Goal: Task Accomplishment & Management: Manage account settings

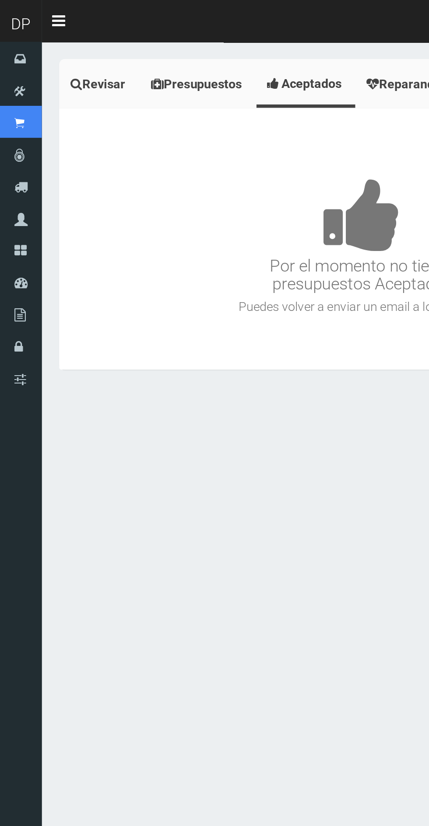
click at [19, 87] on link "Punto de ventas" at bounding box center [13, 76] width 26 height 20
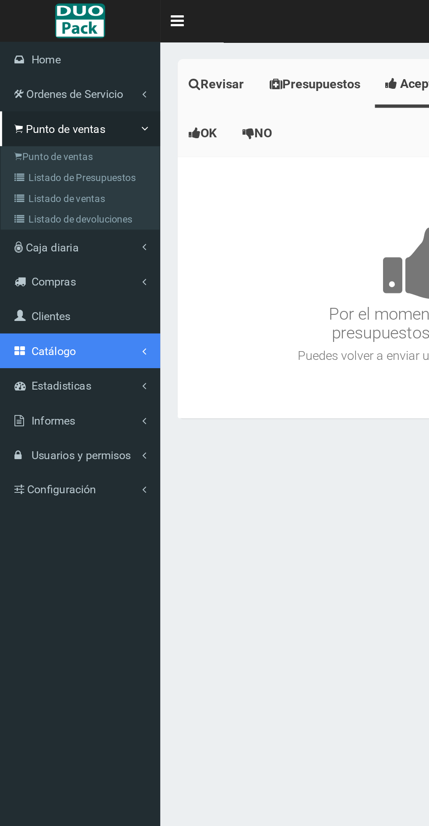
click at [28, 221] on span "Catálogo" at bounding box center [34, 221] width 28 height 8
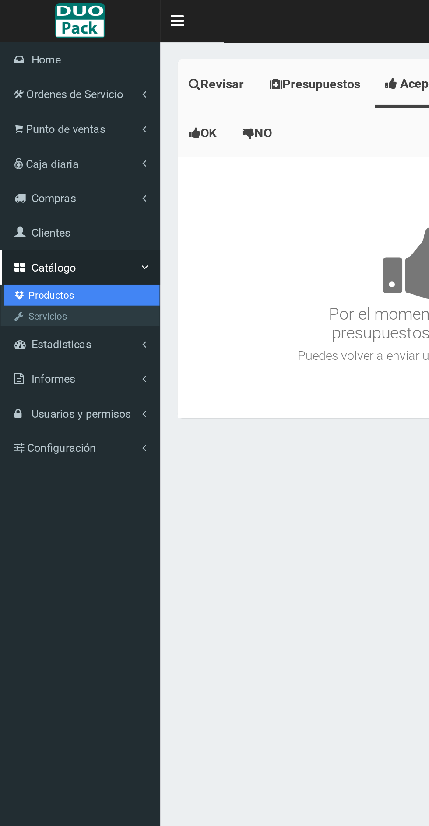
click at [32, 184] on link "Productos" at bounding box center [52, 185] width 98 height 13
click at [28, 184] on link "Productos" at bounding box center [52, 185] width 98 height 13
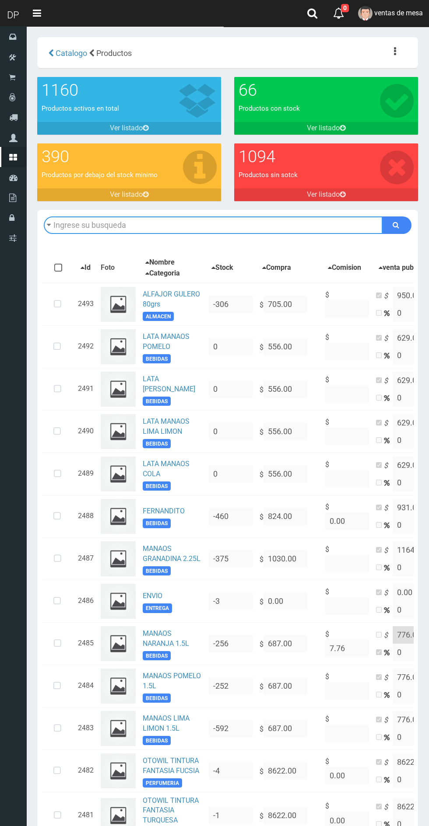
click at [110, 223] on input "text" at bounding box center [213, 225] width 339 height 17
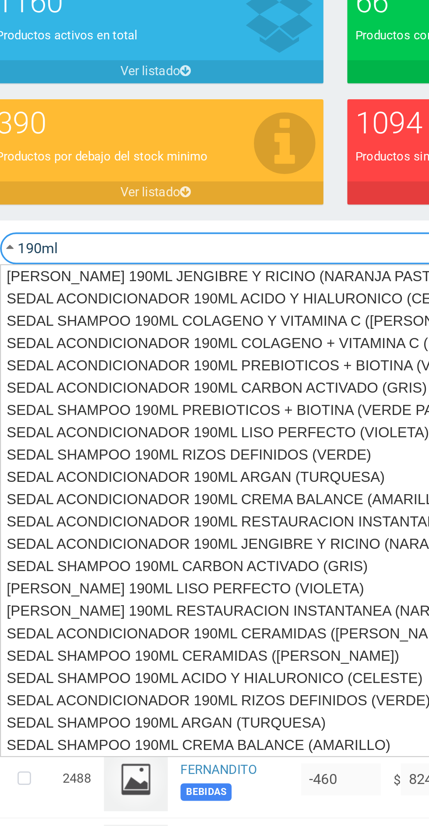
type input "190ml"
click at [382, 217] on button "submit" at bounding box center [396, 225] width 29 height 17
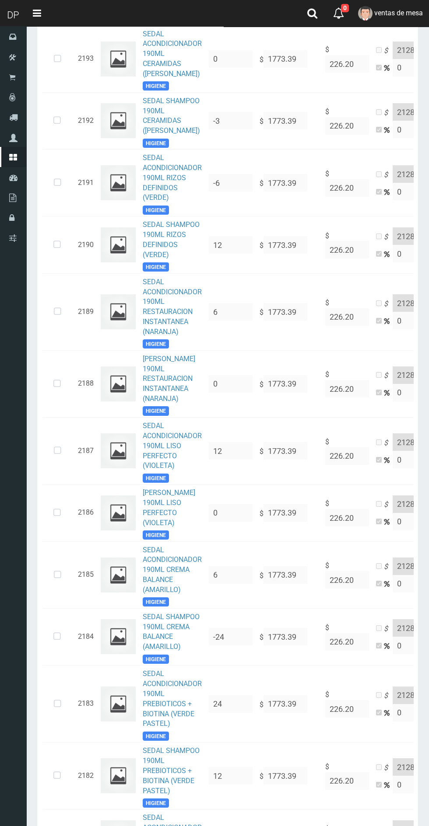
scroll to position [265, 0]
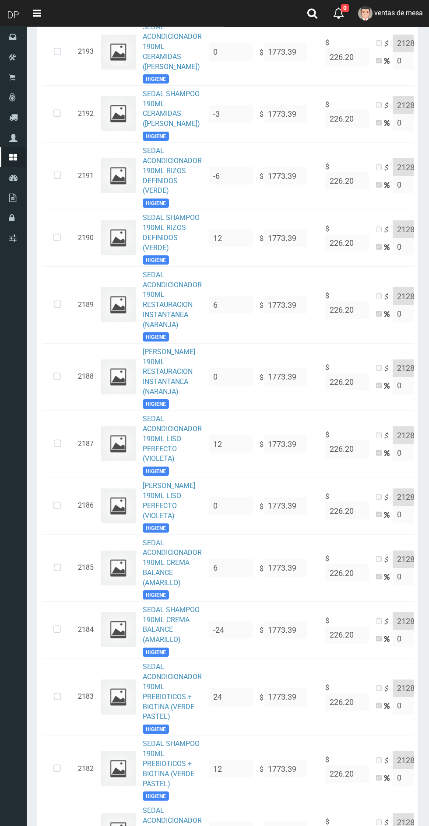
click at [57, 377] on icon at bounding box center [56, 377] width 23 height 29
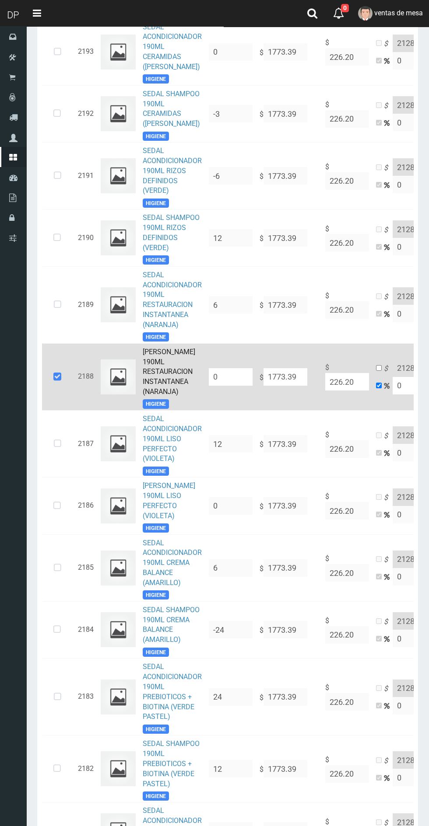
click at [236, 374] on input "0" at bounding box center [231, 376] width 44 height 17
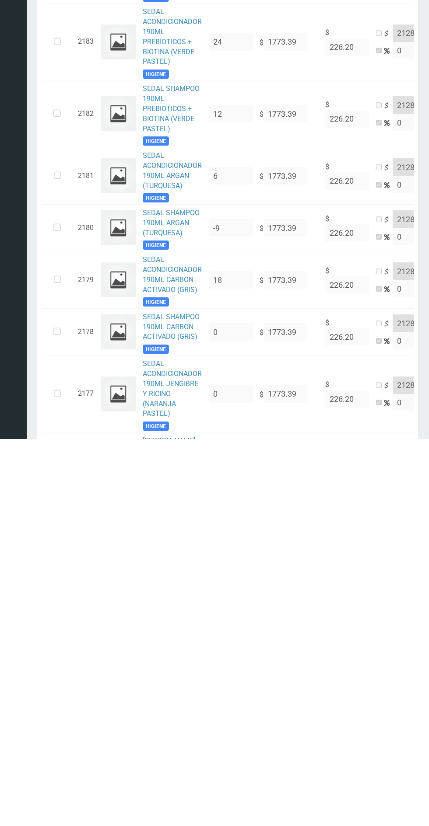
scroll to position [554, 0]
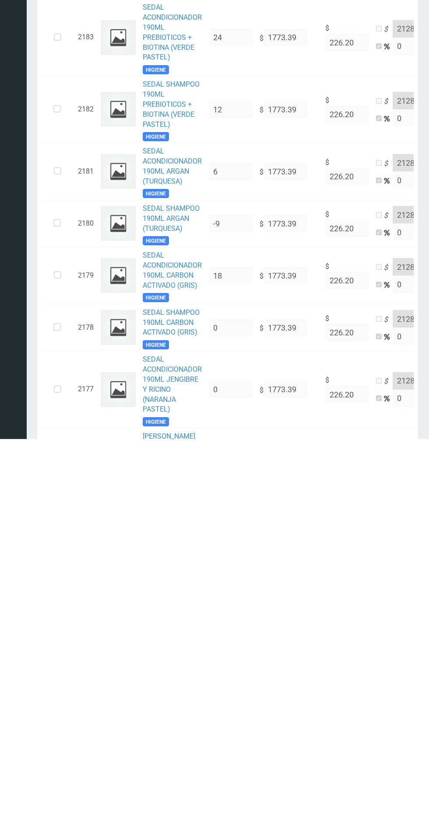
type input "12"
click at [57, 715] on icon at bounding box center [56, 715] width 23 height 29
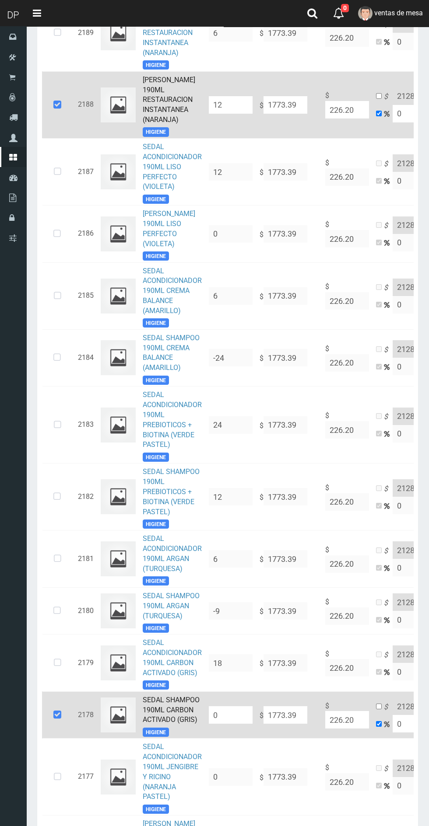
click at [239, 718] on input "0" at bounding box center [231, 715] width 44 height 17
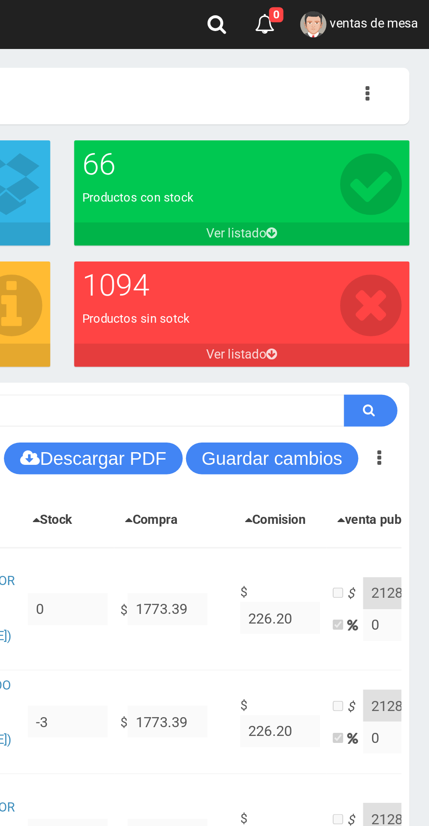
scroll to position [0, 0]
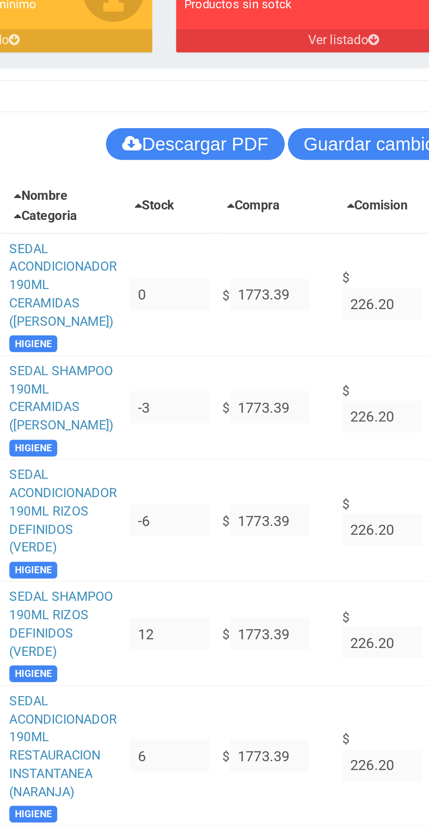
type input "12"
click at [331, 252] on button "Guardar cambios" at bounding box center [342, 251] width 94 height 17
click at [347, 252] on button "Guardar cambios" at bounding box center [342, 251] width 94 height 17
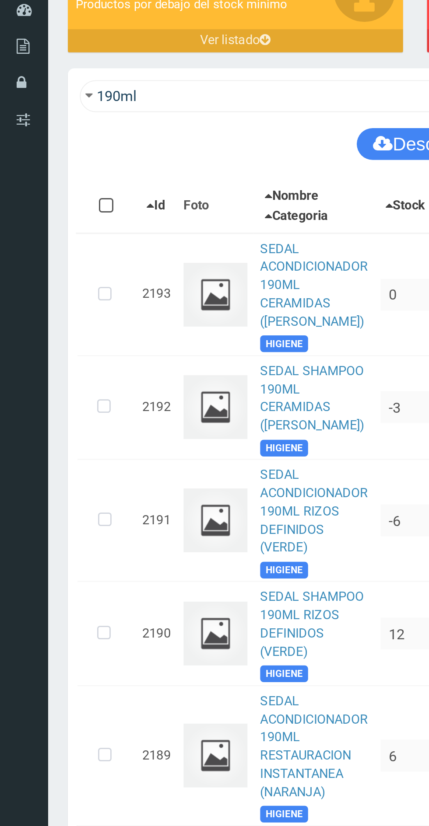
click at [57, 458] on icon at bounding box center [57, 458] width 23 height 29
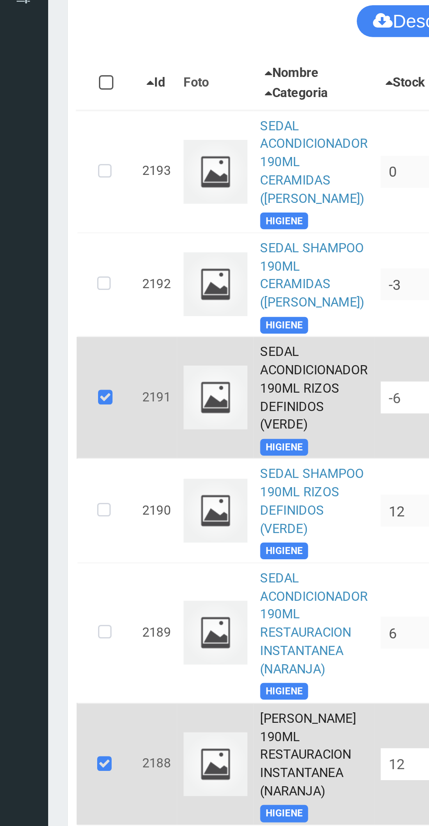
click at [58, 459] on icon at bounding box center [58, 458] width 24 height 29
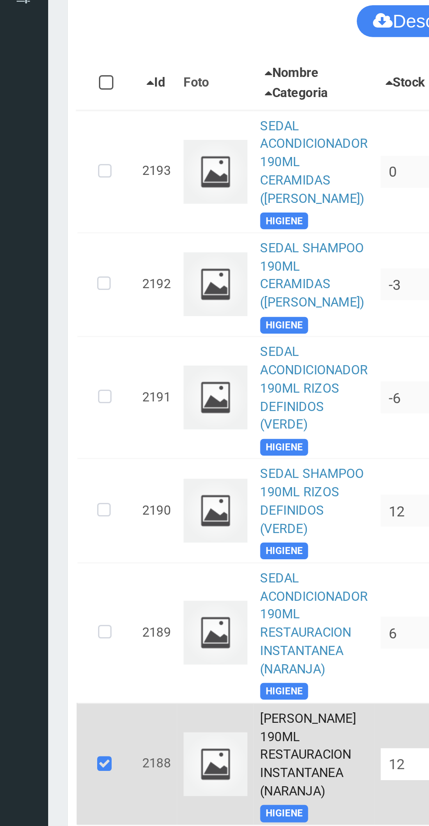
click at [66, 658] on icon at bounding box center [57, 659] width 24 height 29
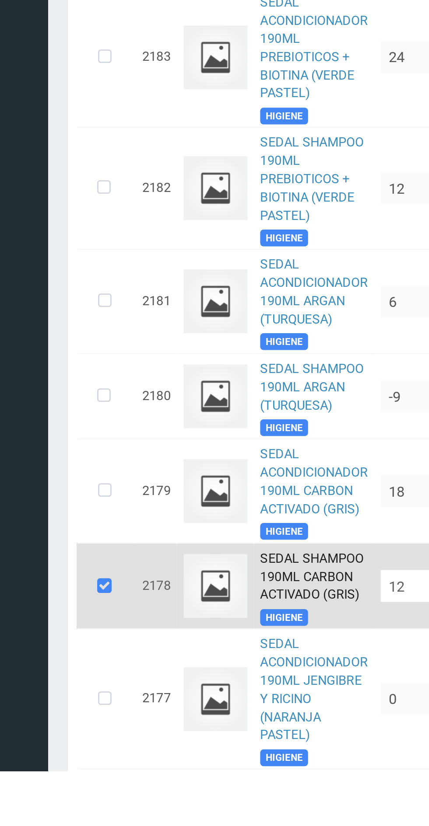
click at [57, 735] on icon at bounding box center [57, 724] width 24 height 29
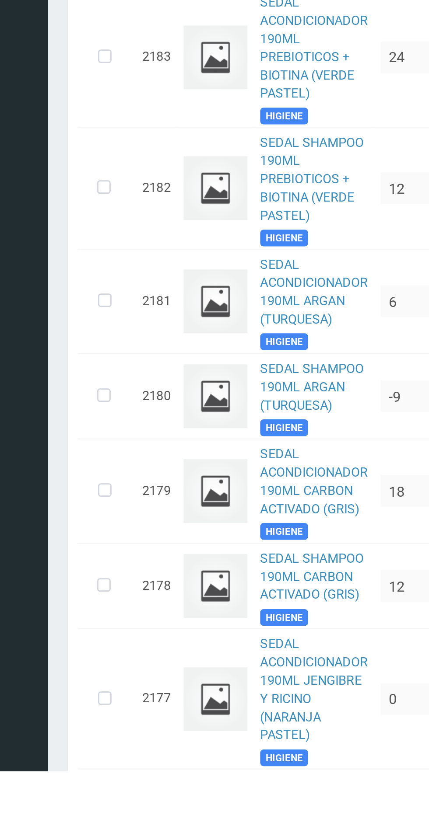
click at [62, 728] on icon at bounding box center [56, 724] width 23 height 29
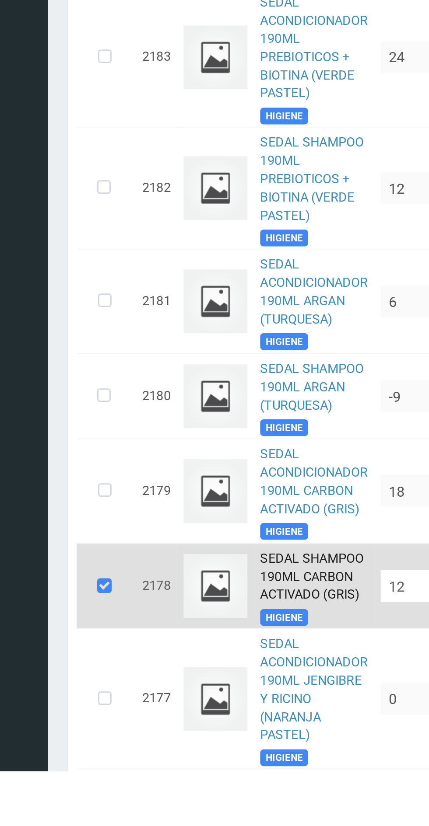
click at [58, 728] on icon at bounding box center [57, 724] width 24 height 29
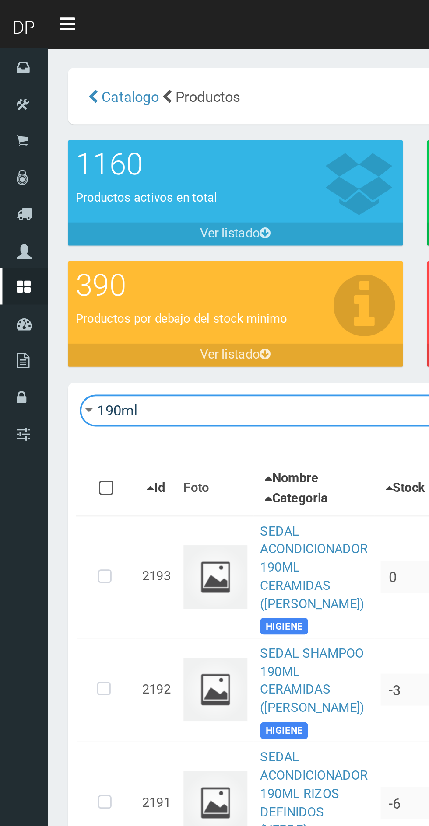
click at [121, 227] on input "190ml" at bounding box center [213, 225] width 339 height 17
type input "1"
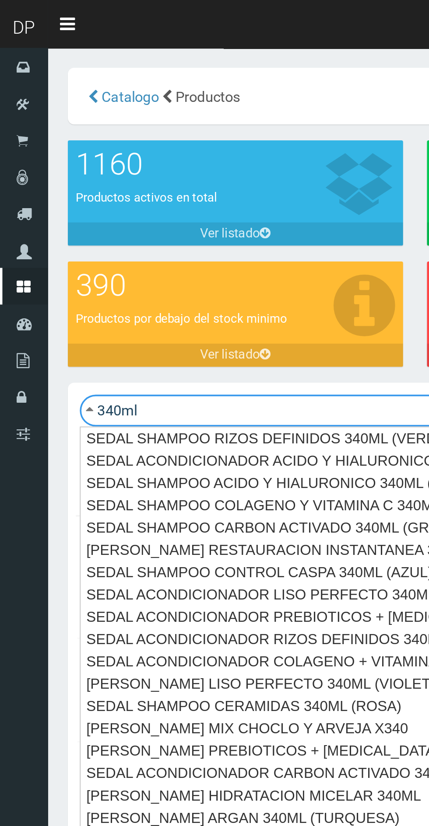
type input "340ml"
click at [382, 217] on button "submit" at bounding box center [396, 225] width 29 height 17
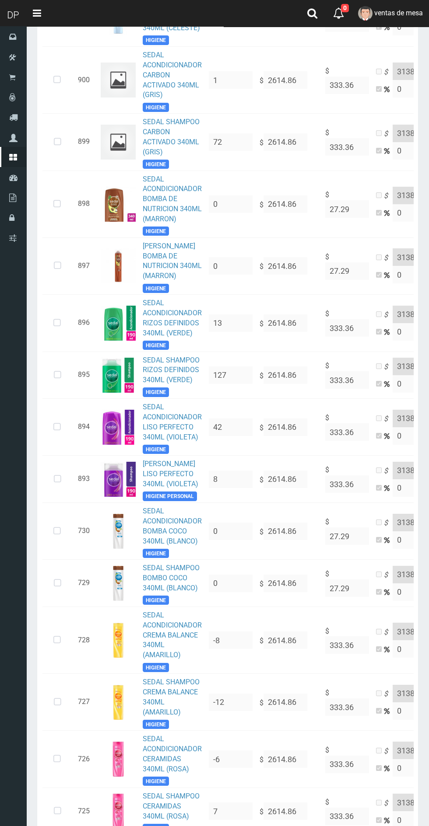
scroll to position [1266, 0]
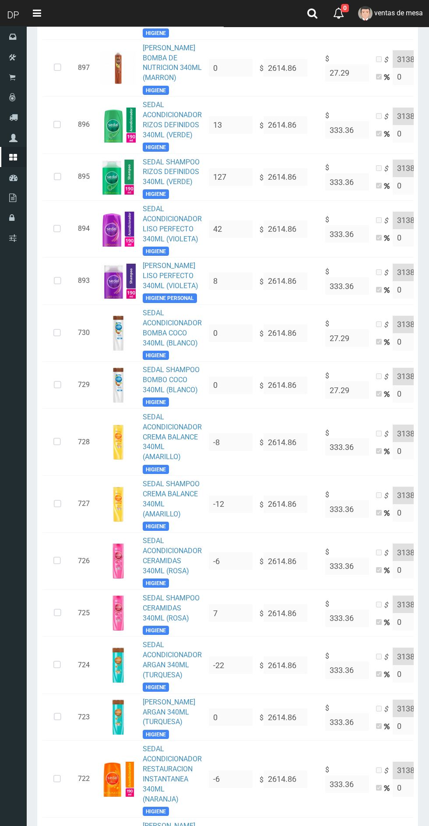
click at [57, 490] on icon at bounding box center [57, 504] width 23 height 29
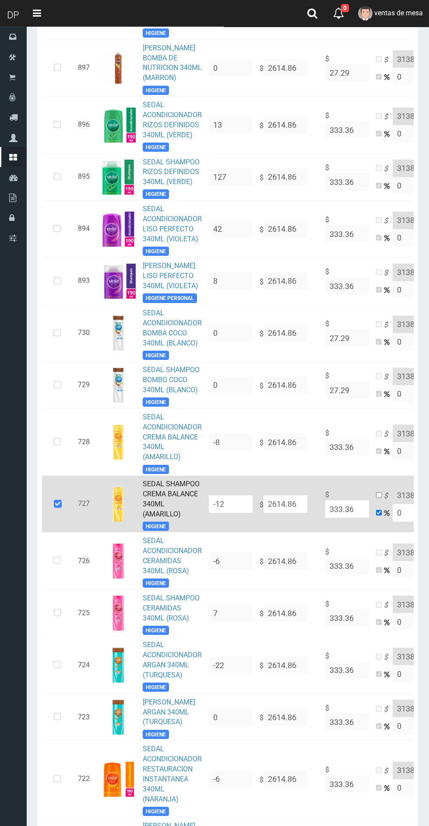
click at [239, 496] on input "-12" at bounding box center [231, 504] width 44 height 17
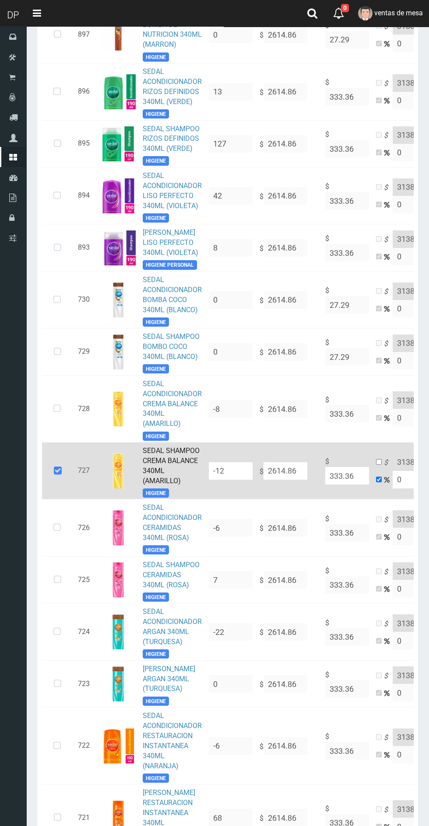
scroll to position [1333, 0]
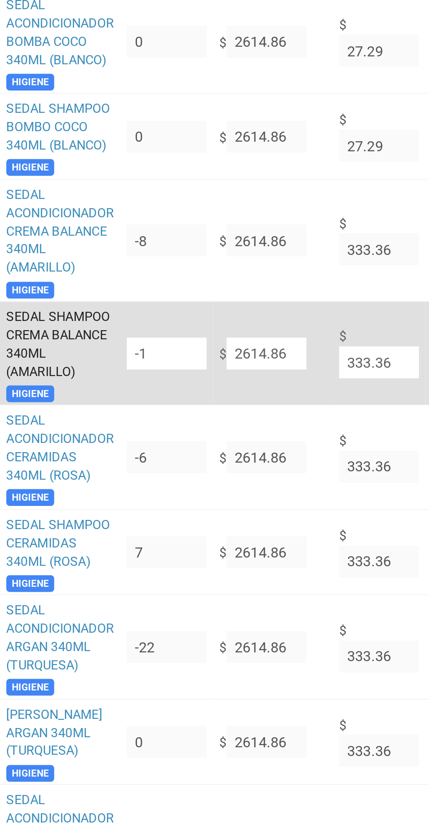
type input "-"
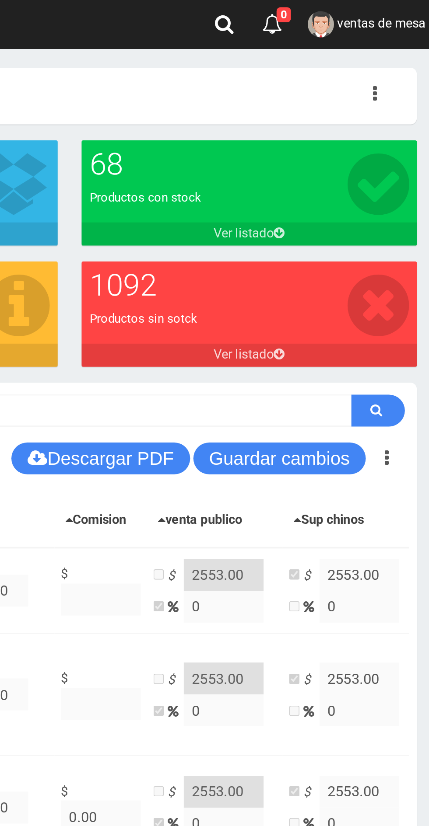
scroll to position [0, 0]
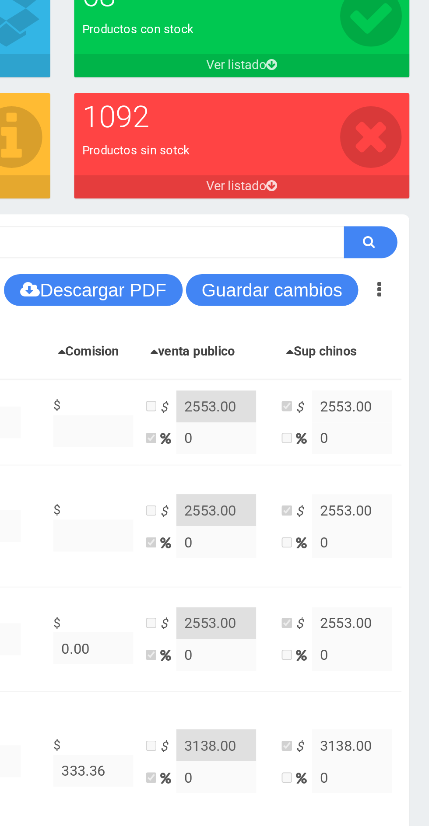
type input "12"
click at [329, 251] on button "Guardar cambios" at bounding box center [342, 251] width 94 height 17
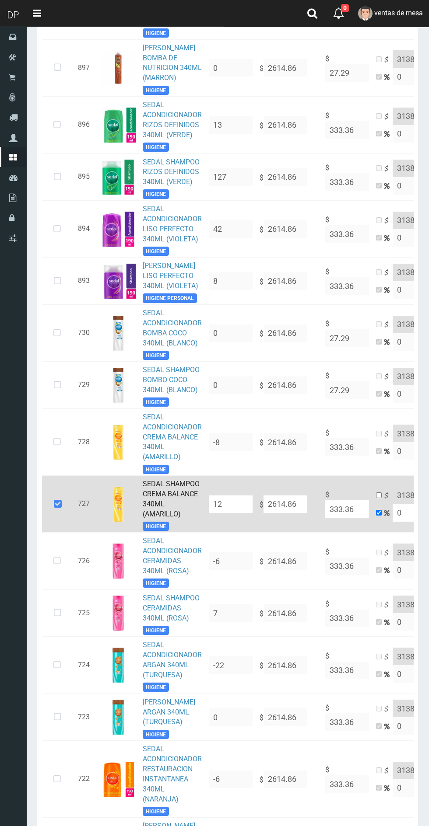
click at [58, 490] on icon at bounding box center [58, 504] width 24 height 29
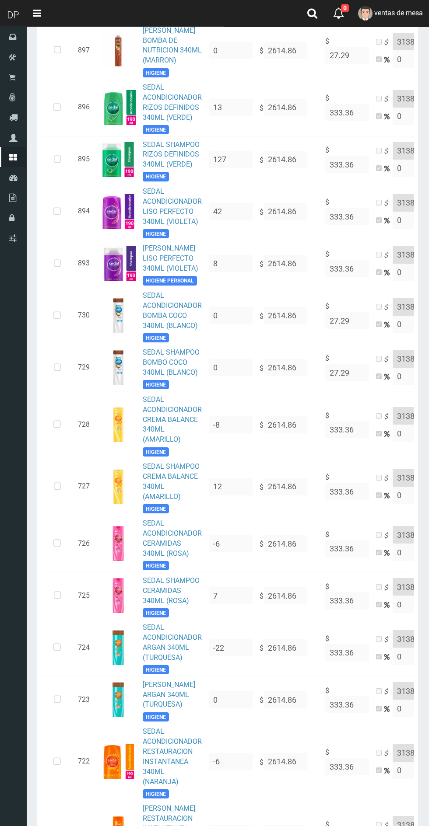
scroll to position [1266, 0]
